Goal: Task Accomplishment & Management: Manage account settings

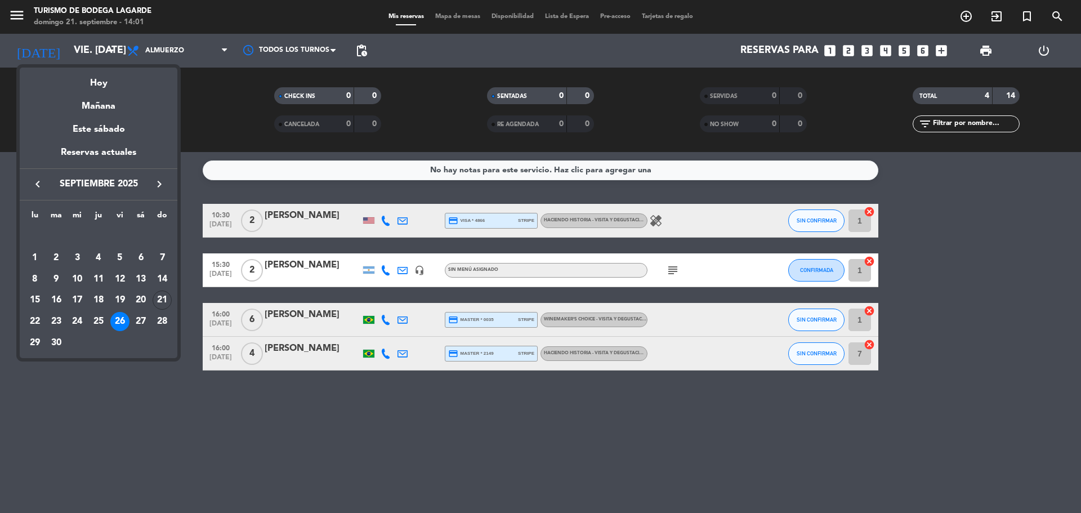
click at [158, 183] on icon "keyboard_arrow_right" at bounding box center [160, 184] width 14 height 14
click at [161, 256] on div "7" at bounding box center [162, 257] width 19 height 19
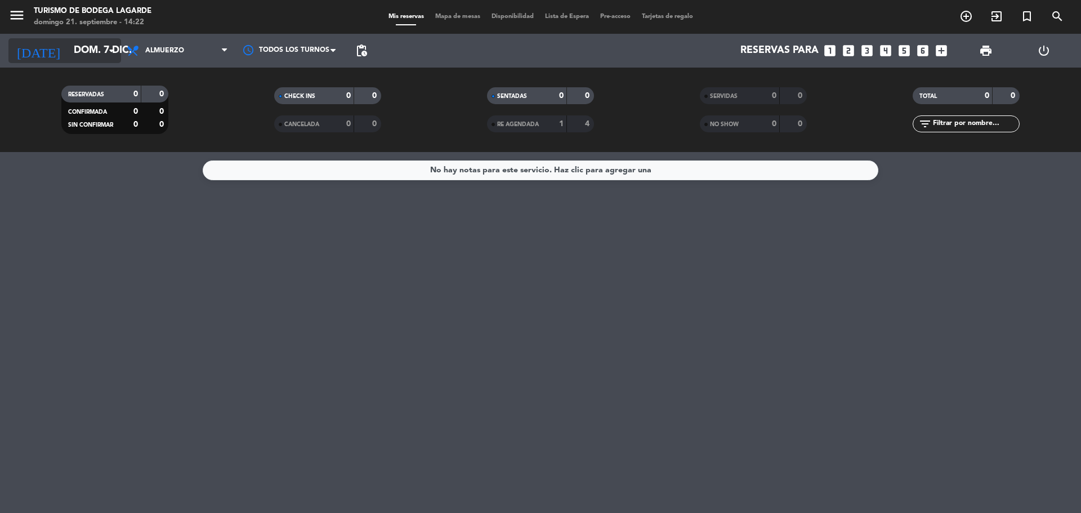
click at [91, 51] on input "dom. 7 dic." at bounding box center [133, 50] width 131 height 23
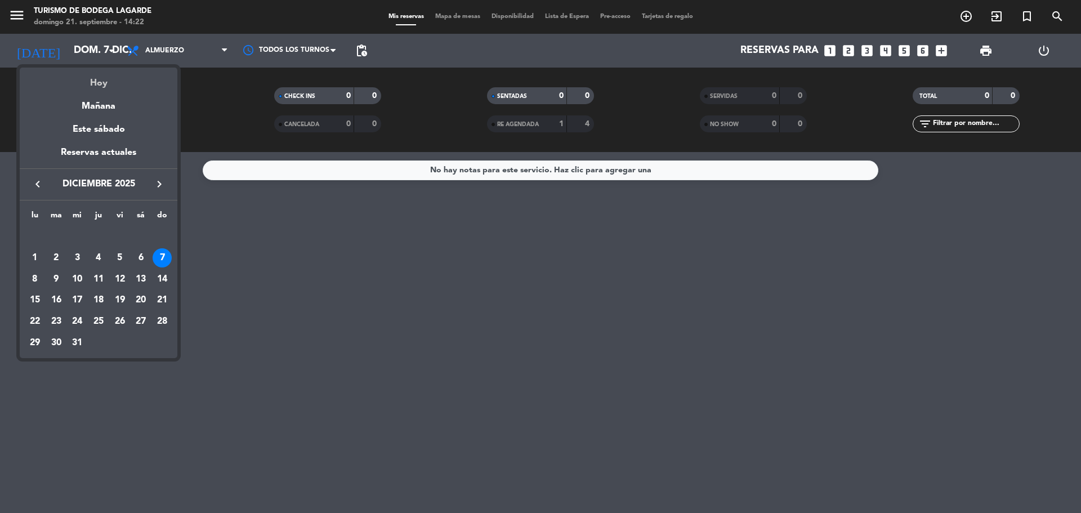
click at [98, 78] on div "Hoy" at bounding box center [99, 79] width 158 height 23
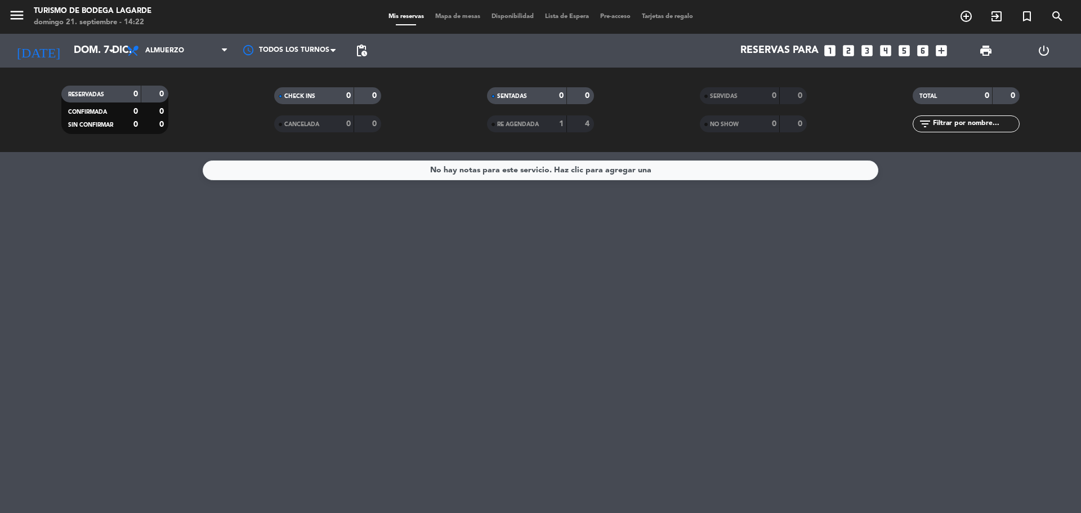
type input "dom. [DATE]"
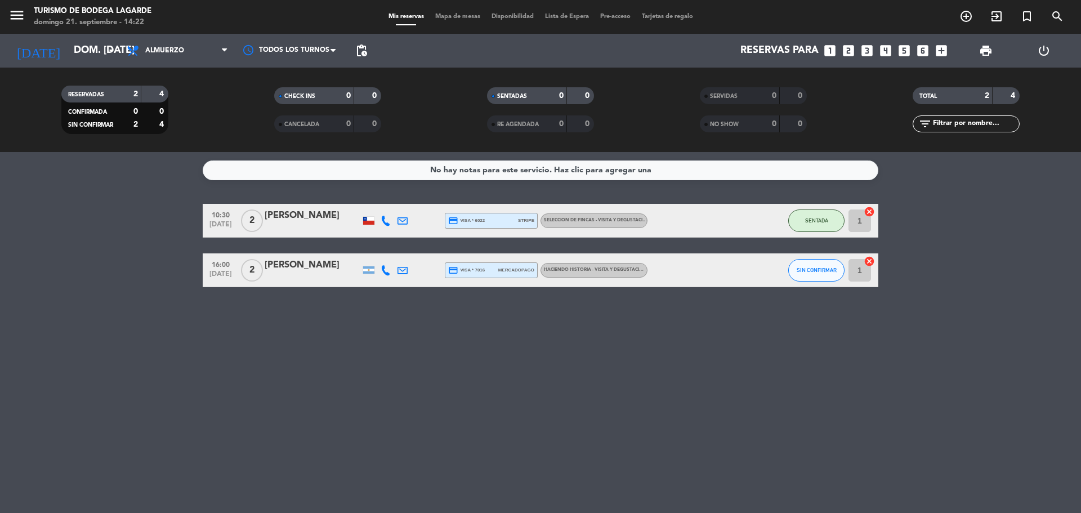
click at [312, 225] on div at bounding box center [313, 228] width 96 height 9
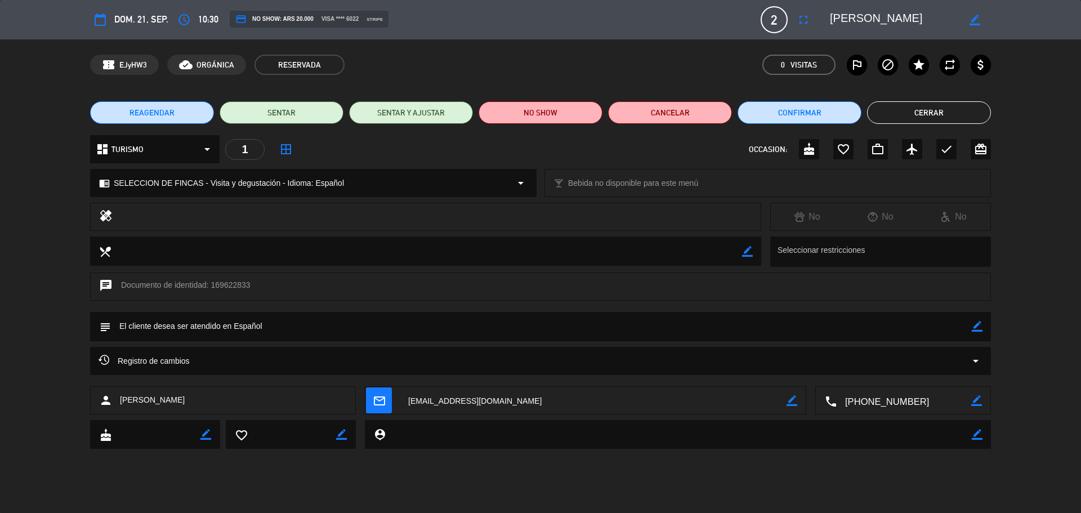
click at [976, 325] on icon "border_color" at bounding box center [977, 326] width 11 height 11
click at [934, 338] on textarea at bounding box center [541, 326] width 861 height 29
type textarea "todas euge"
click at [984, 322] on div "subject" at bounding box center [540, 326] width 901 height 29
click at [979, 324] on icon at bounding box center [977, 326] width 11 height 11
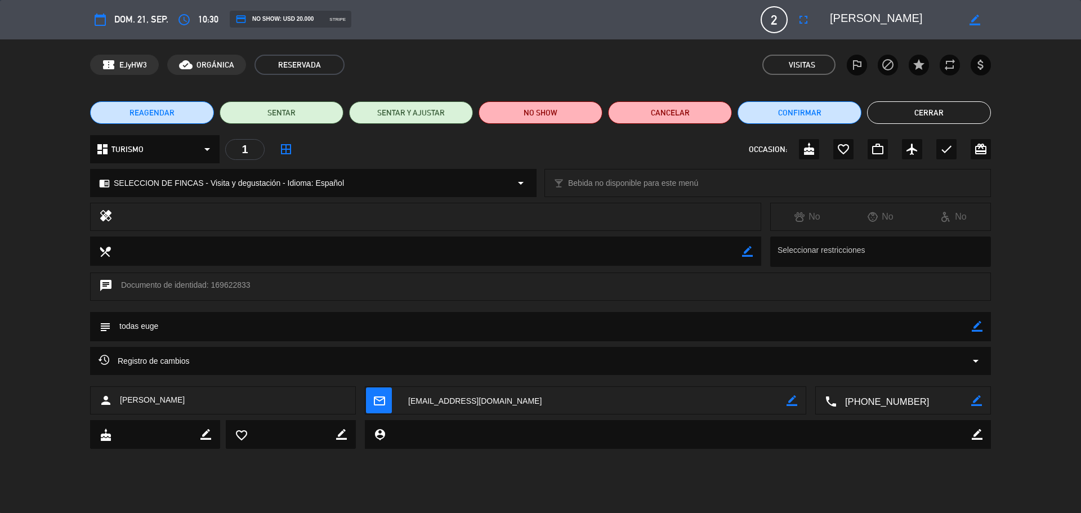
click at [925, 111] on button "Cerrar" at bounding box center [929, 112] width 124 height 23
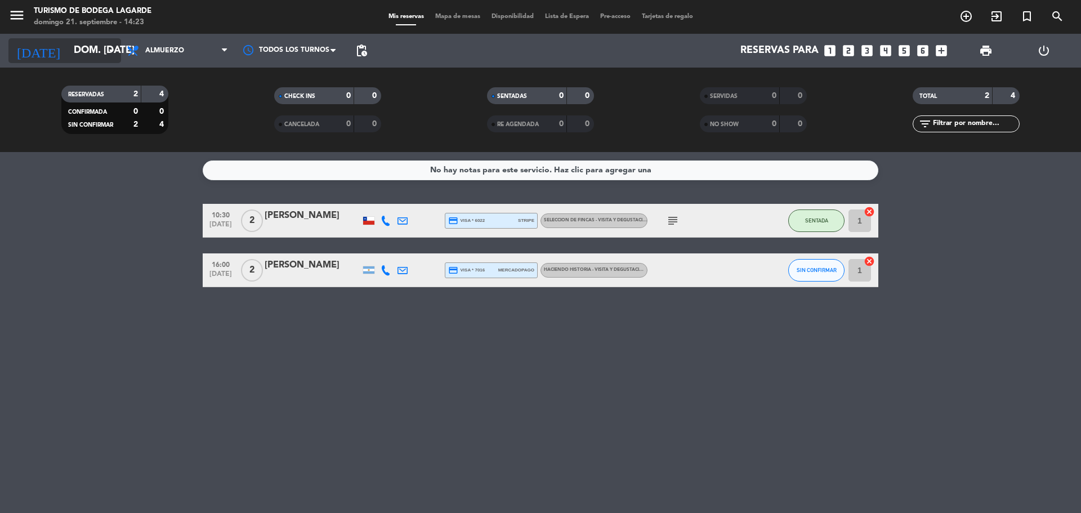
click at [97, 50] on input "dom. [DATE]" at bounding box center [133, 50] width 131 height 23
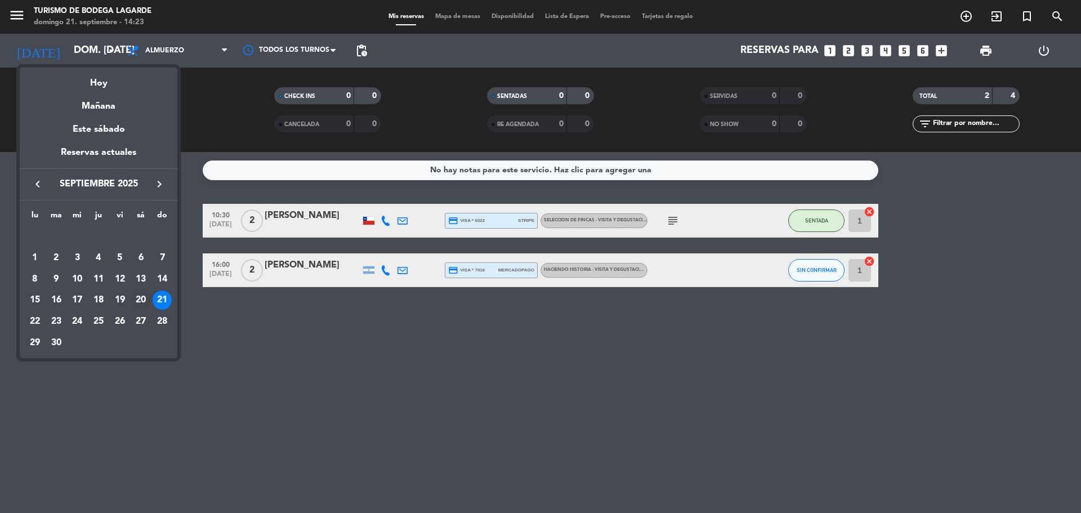
click at [142, 304] on div "20" at bounding box center [140, 300] width 19 height 19
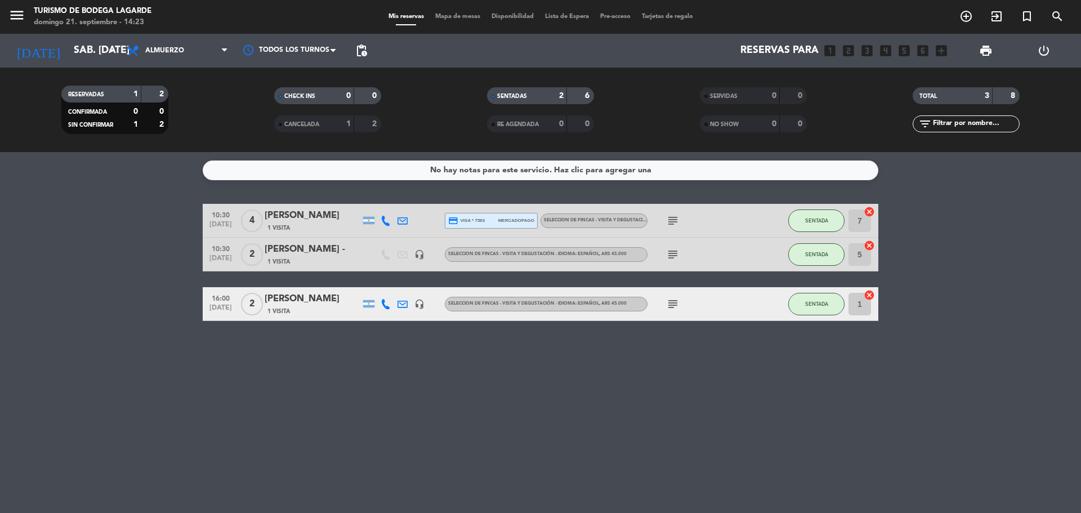
click at [292, 306] on div "[PERSON_NAME]" at bounding box center [313, 299] width 96 height 15
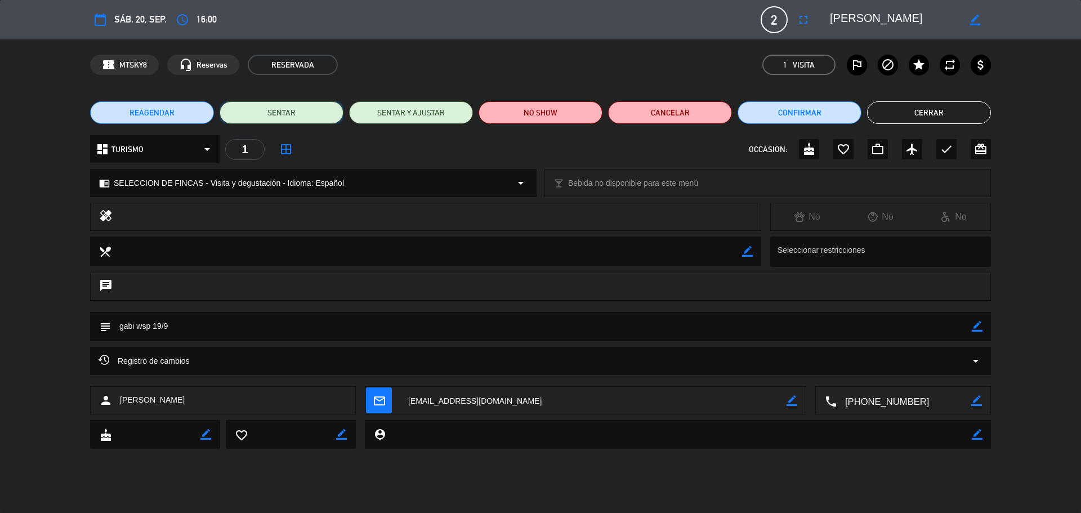
click at [305, 109] on button "SENTAR" at bounding box center [282, 112] width 124 height 23
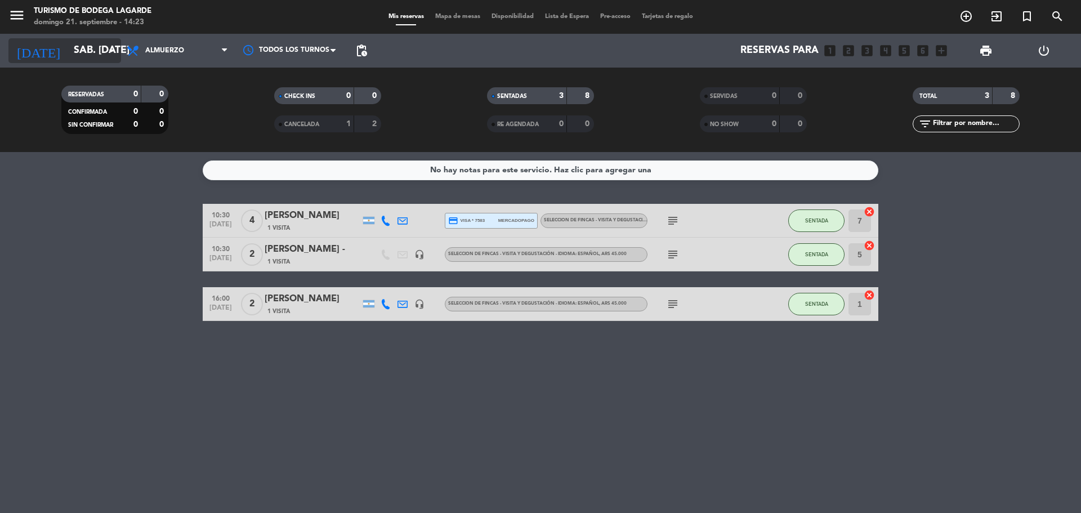
click at [86, 47] on input "sáb. [DATE]" at bounding box center [133, 50] width 131 height 23
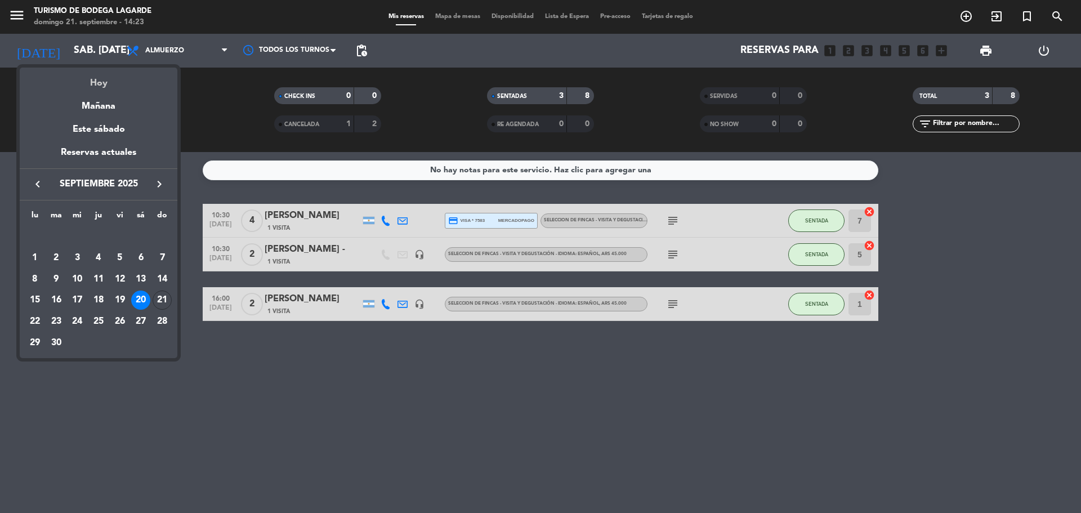
click at [101, 82] on div "Hoy" at bounding box center [99, 79] width 158 height 23
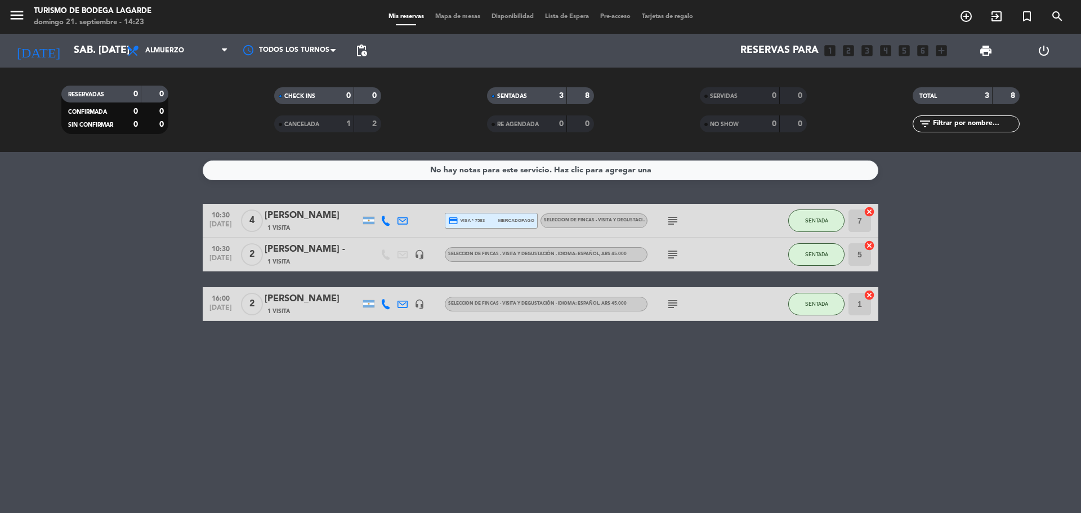
type input "dom. [DATE]"
